Goal: Task Accomplishment & Management: Manage account settings

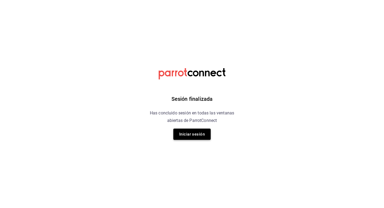
click at [182, 135] on button "Iniciar sesión" at bounding box center [191, 133] width 37 height 11
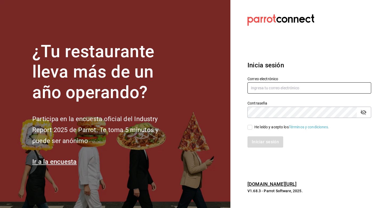
click at [264, 84] on input "text" at bounding box center [310, 87] width 124 height 11
type input "M"
type input "multiuser@crepasdelfrances.com"
click at [365, 114] on icon "passwordField" at bounding box center [364, 112] width 6 height 5
click at [252, 127] on input "He leído y acepto los Términos y condiciones." at bounding box center [250, 127] width 5 height 5
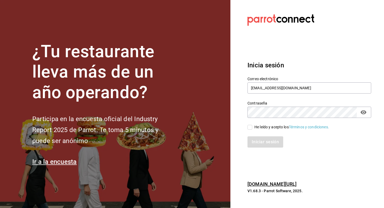
checkbox input "true"
click at [265, 139] on button "Iniciar sesión" at bounding box center [266, 141] width 36 height 11
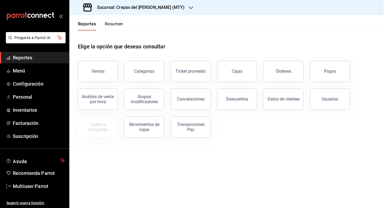
click at [114, 28] on button "Resumen" at bounding box center [114, 25] width 18 height 9
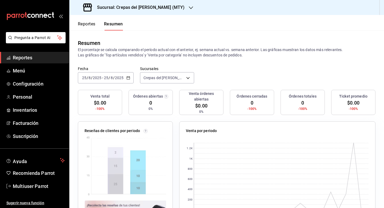
click at [86, 25] on button "Reportes" at bounding box center [87, 25] width 18 height 9
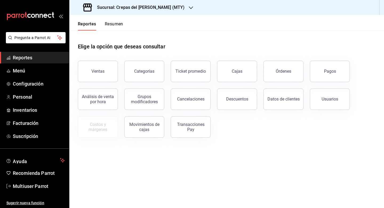
click at [147, 10] on h3 "Sucursal: Crepas del [PERSON_NAME] (MTY)" at bounding box center [139, 7] width 92 height 6
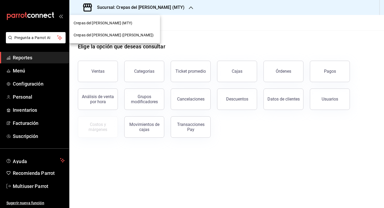
click at [190, 30] on div at bounding box center [192, 104] width 384 height 208
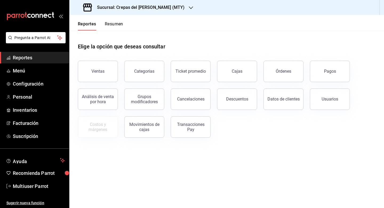
click at [165, 3] on div "Sucursal: Crepas del [PERSON_NAME] (MTY)" at bounding box center [135, 7] width 122 height 15
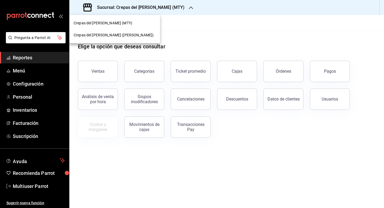
click at [133, 34] on div "Crepas del [PERSON_NAME] ([PERSON_NAME])" at bounding box center [115, 35] width 82 height 6
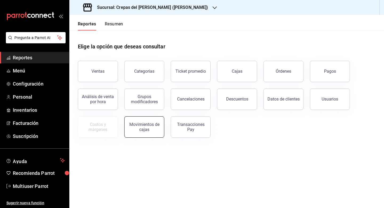
click at [140, 130] on div "Movimientos de cajas" at bounding box center [144, 127] width 33 height 10
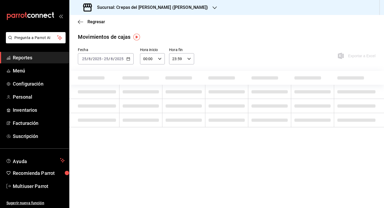
click at [83, 24] on div "Regresar" at bounding box center [226, 22] width 315 height 14
click at [78, 19] on div "Regresar" at bounding box center [226, 22] width 315 height 14
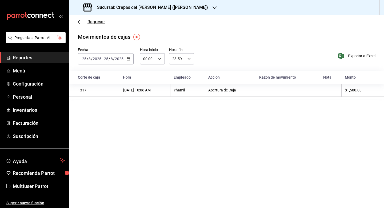
click at [81, 21] on icon "button" at bounding box center [80, 21] width 5 height 5
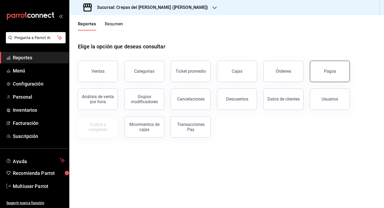
click at [338, 76] on button "Pagos" at bounding box center [330, 71] width 40 height 21
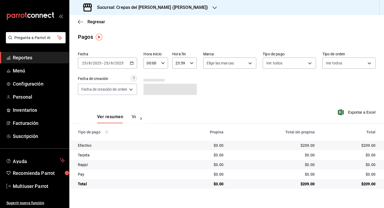
click at [131, 62] on \(Stroke\) "button" at bounding box center [131, 63] width 3 height 3
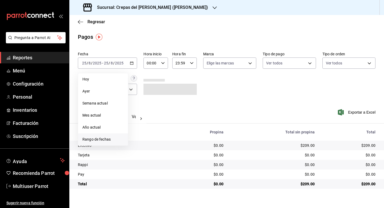
click at [104, 139] on span "Rango de fechas" at bounding box center [102, 139] width 41 height 6
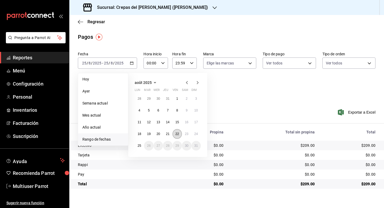
click at [181, 132] on button "22" at bounding box center [177, 134] width 9 height 10
click at [198, 133] on button "24" at bounding box center [196, 134] width 9 height 10
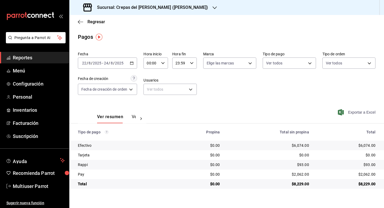
click at [363, 112] on span "Exportar a Excel" at bounding box center [357, 112] width 37 height 6
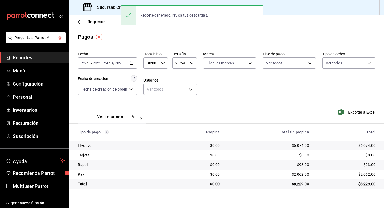
click at [133, 117] on button "Ver pagos" at bounding box center [142, 118] width 20 height 9
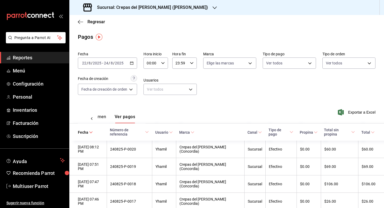
click at [117, 62] on input "2025" at bounding box center [119, 63] width 9 height 4
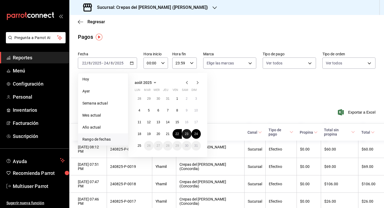
click at [187, 134] on abbr "23" at bounding box center [186, 134] width 3 height 4
click at [187, 133] on abbr "23" at bounding box center [186, 134] width 3 height 4
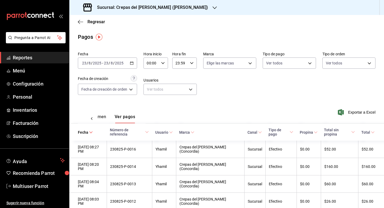
click at [131, 66] on div "[DATE] [DATE] - [DATE] [DATE]" at bounding box center [107, 62] width 59 height 11
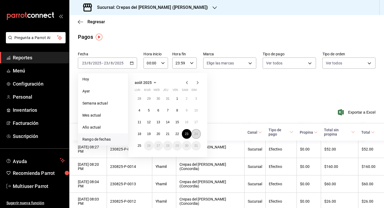
click at [196, 133] on abbr "24" at bounding box center [195, 134] width 3 height 4
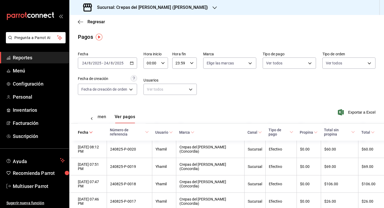
click at [124, 61] on div "[DATE] [DATE] - [DATE] [DATE]" at bounding box center [107, 62] width 59 height 11
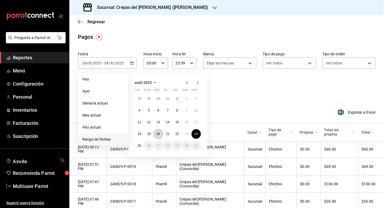
click at [158, 136] on button "20" at bounding box center [158, 134] width 9 height 10
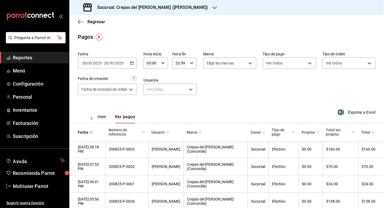
click at [119, 64] on input "2025" at bounding box center [119, 63] width 9 height 4
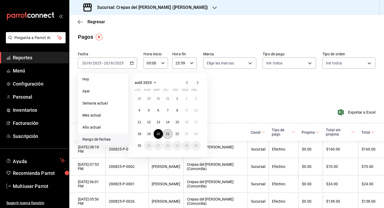
click at [166, 137] on button "21" at bounding box center [167, 134] width 9 height 10
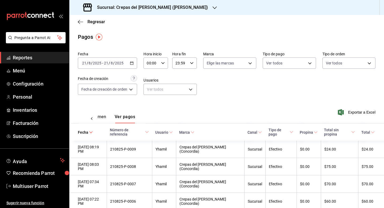
click at [79, 26] on div "Regresar" at bounding box center [226, 22] width 315 height 14
click at [79, 24] on div "Regresar" at bounding box center [226, 22] width 315 height 14
click at [81, 20] on icon "button" at bounding box center [80, 21] width 5 height 5
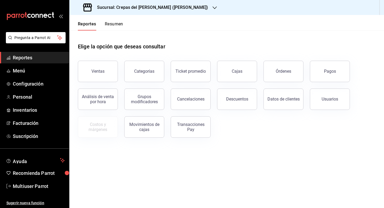
click at [120, 28] on button "Resumen" at bounding box center [114, 25] width 18 height 9
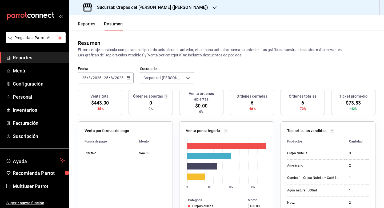
click at [112, 81] on div "[DATE] [DATE] - [DATE] [DATE]" at bounding box center [106, 77] width 56 height 11
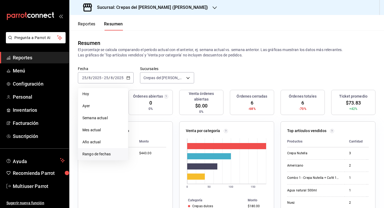
click at [103, 153] on span "Rango de fechas" at bounding box center [102, 154] width 41 height 6
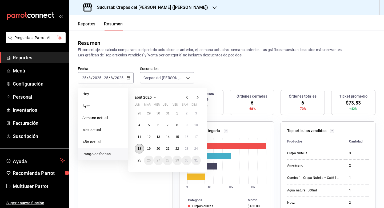
click at [138, 150] on abbr "18" at bounding box center [139, 148] width 3 height 4
click at [139, 150] on button "18" at bounding box center [139, 148] width 9 height 10
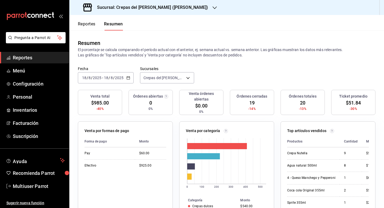
click at [121, 78] on input "2025" at bounding box center [119, 77] width 9 height 4
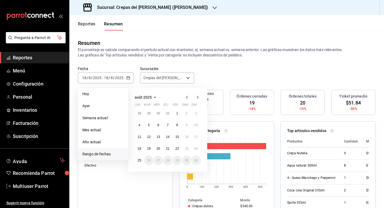
click at [129, 84] on div "août 2025 lun mar mer jeu ven sam dim 28 29 30 31 1 2 3 4 5 6 7 8 9 10 11 12 13…" at bounding box center [174, 127] width 93 height 88
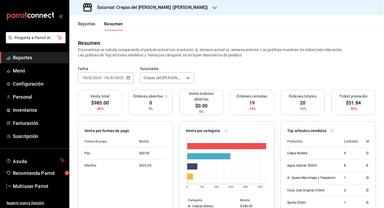
click at [124, 74] on div "[DATE] [DATE] - [DATE] [DATE]" at bounding box center [106, 77] width 56 height 11
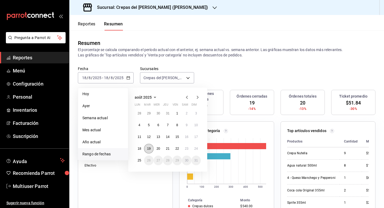
click at [148, 147] on abbr "19" at bounding box center [148, 148] width 3 height 4
click at [137, 158] on button "25" at bounding box center [139, 160] width 9 height 10
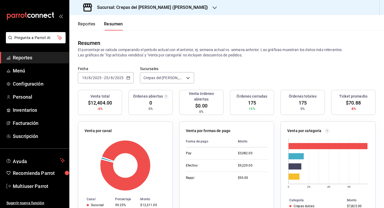
click at [32, 58] on span "Reportes" at bounding box center [39, 57] width 52 height 7
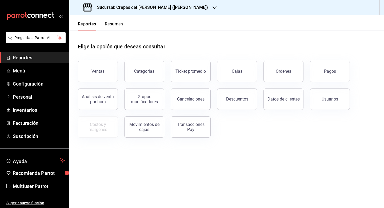
click at [115, 25] on button "Resumen" at bounding box center [114, 25] width 18 height 9
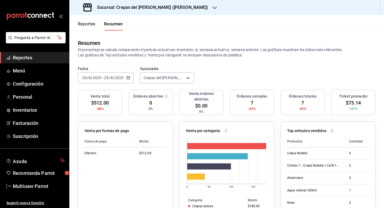
click at [117, 75] on input "2025" at bounding box center [119, 77] width 9 height 4
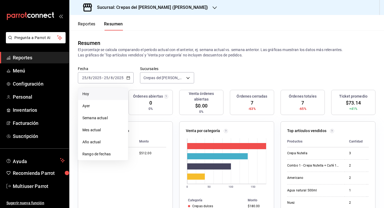
click at [107, 91] on li "Hoy" at bounding box center [103, 94] width 50 height 12
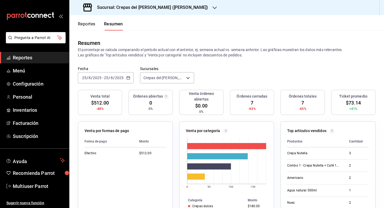
click at [124, 74] on div "[DATE] [DATE] - [DATE] [DATE]" at bounding box center [106, 77] width 56 height 11
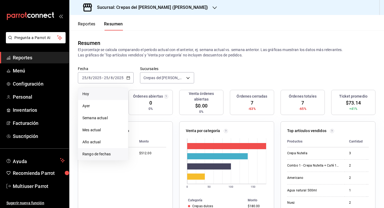
click at [109, 151] on span "Rango de fechas" at bounding box center [102, 154] width 41 height 6
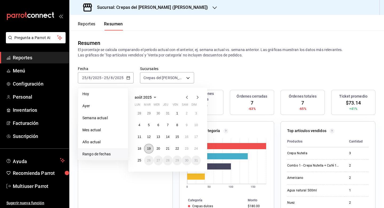
click at [151, 149] on button "19" at bounding box center [148, 148] width 9 height 10
click at [141, 160] on abbr "25" at bounding box center [139, 160] width 3 height 4
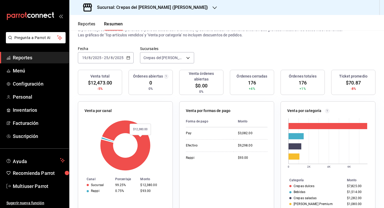
scroll to position [22, 0]
